Goal: Information Seeking & Learning: Learn about a topic

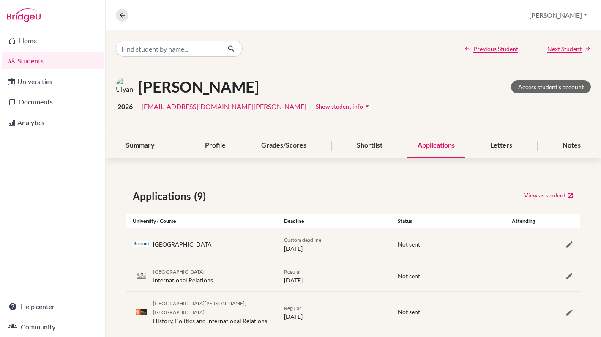
click at [29, 60] on link "Students" at bounding box center [53, 60] width 102 height 17
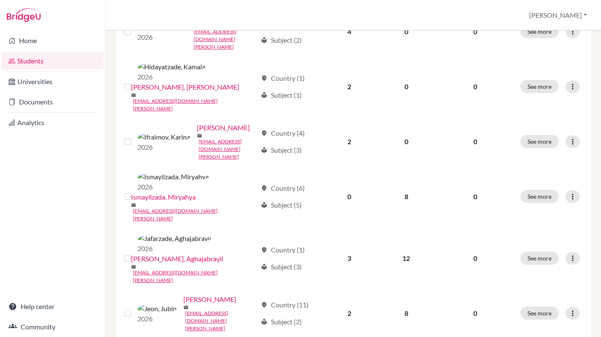
scroll to position [565, 0]
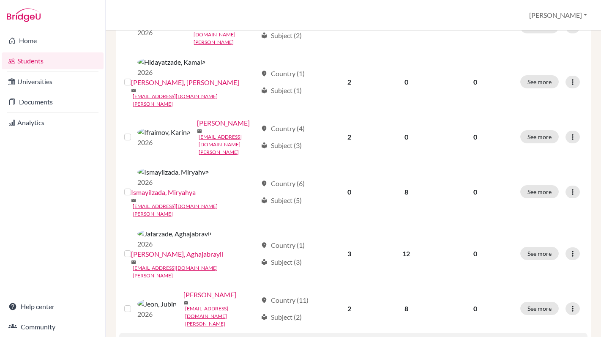
click at [190, 336] on link "Kang, Minseo" at bounding box center [216, 342] width 53 height 10
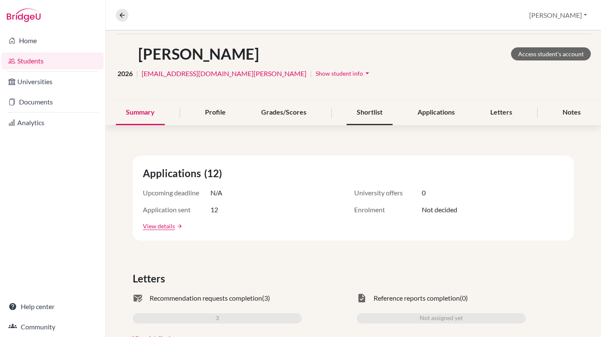
scroll to position [30, 0]
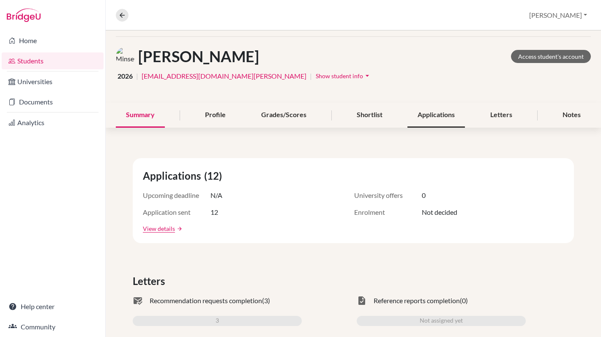
click at [441, 117] on div "Applications" at bounding box center [435, 115] width 57 height 25
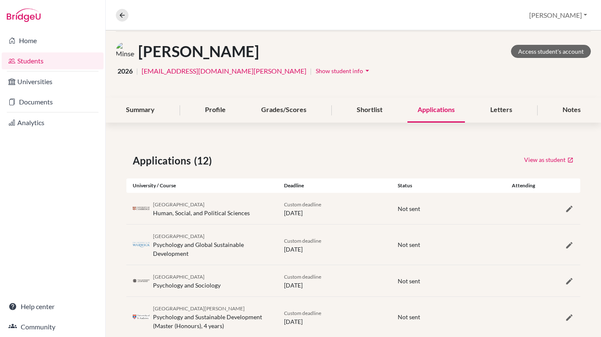
scroll to position [30, 0]
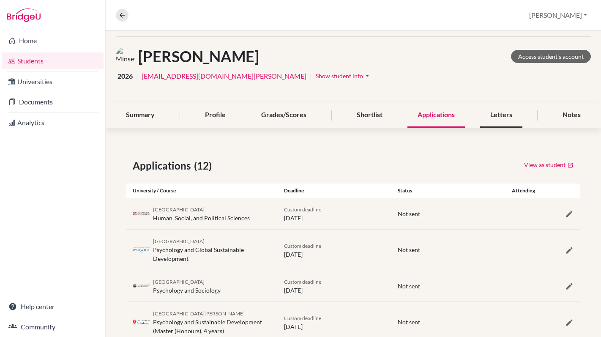
click at [501, 118] on div "Letters" at bounding box center [501, 115] width 42 height 25
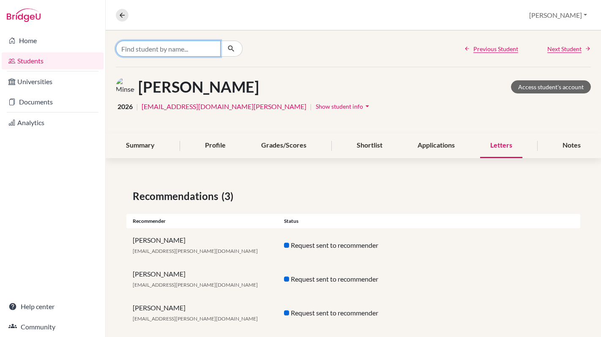
click at [160, 50] on input "Find student by name..." at bounding box center [168, 49] width 105 height 16
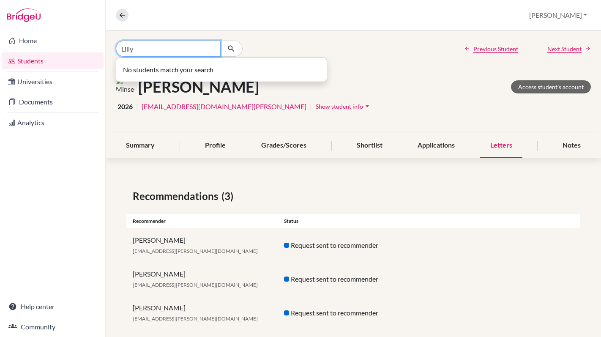
click at [130, 49] on input "Lilly" at bounding box center [168, 49] width 105 height 16
type input "Lily"
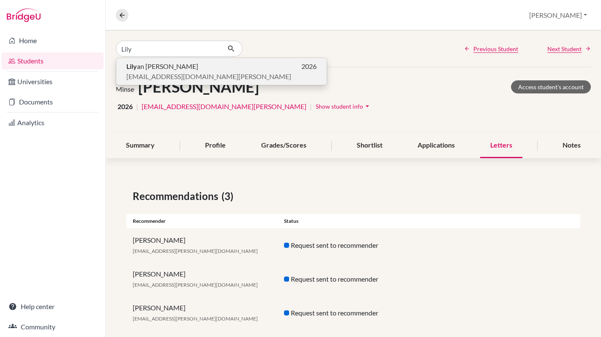
click at [141, 74] on span "[EMAIL_ADDRESS][DOMAIN_NAME][PERSON_NAME]" at bounding box center [208, 76] width 165 height 10
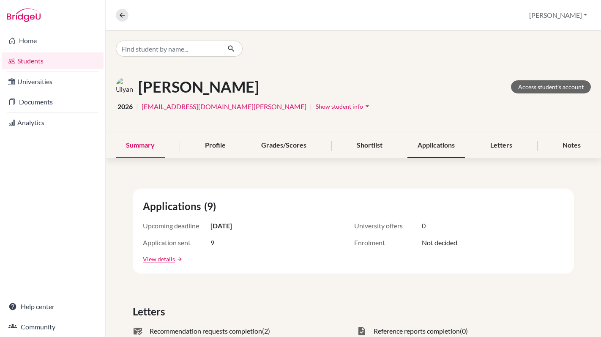
click at [449, 141] on div "Applications" at bounding box center [435, 145] width 57 height 25
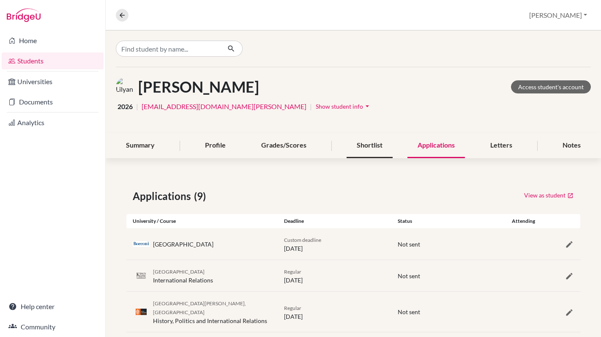
click at [364, 153] on div "Shortlist" at bounding box center [369, 145] width 46 height 25
